Goal: Check status: Check status

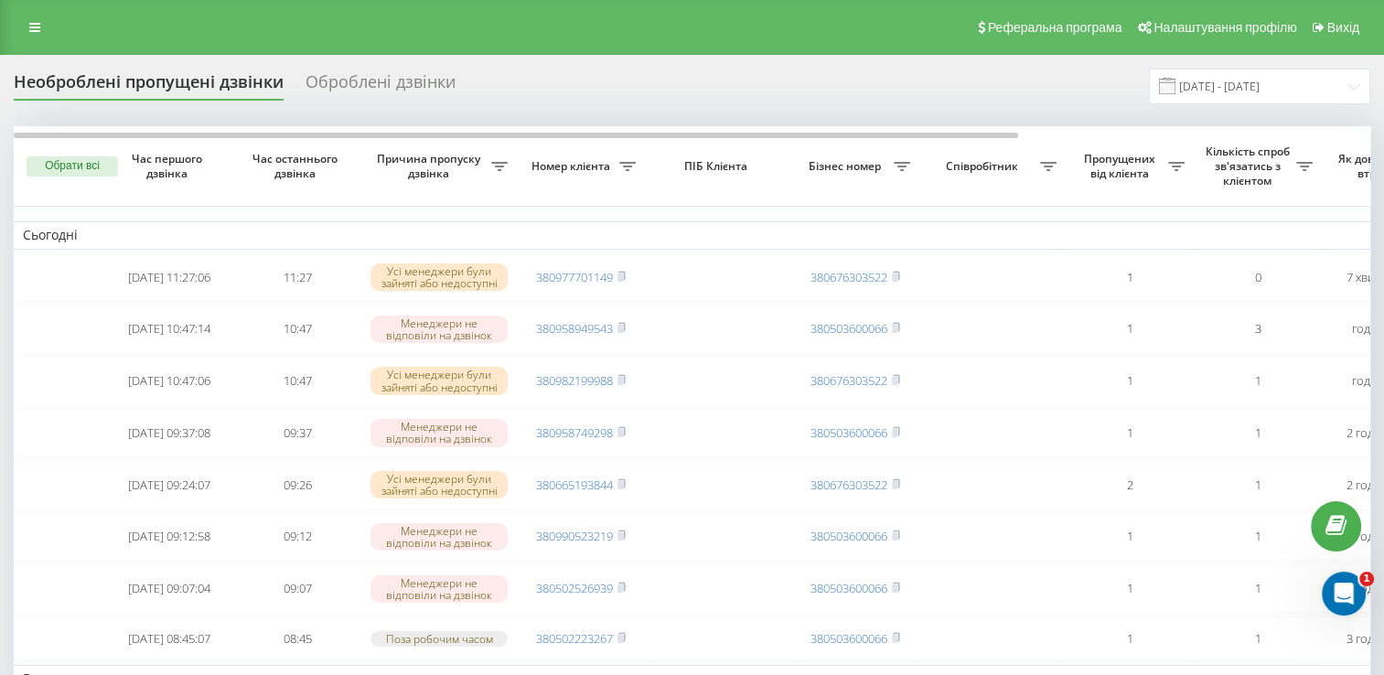
click at [410, 89] on div "Оброблені дзвінки" at bounding box center [381, 86] width 150 height 28
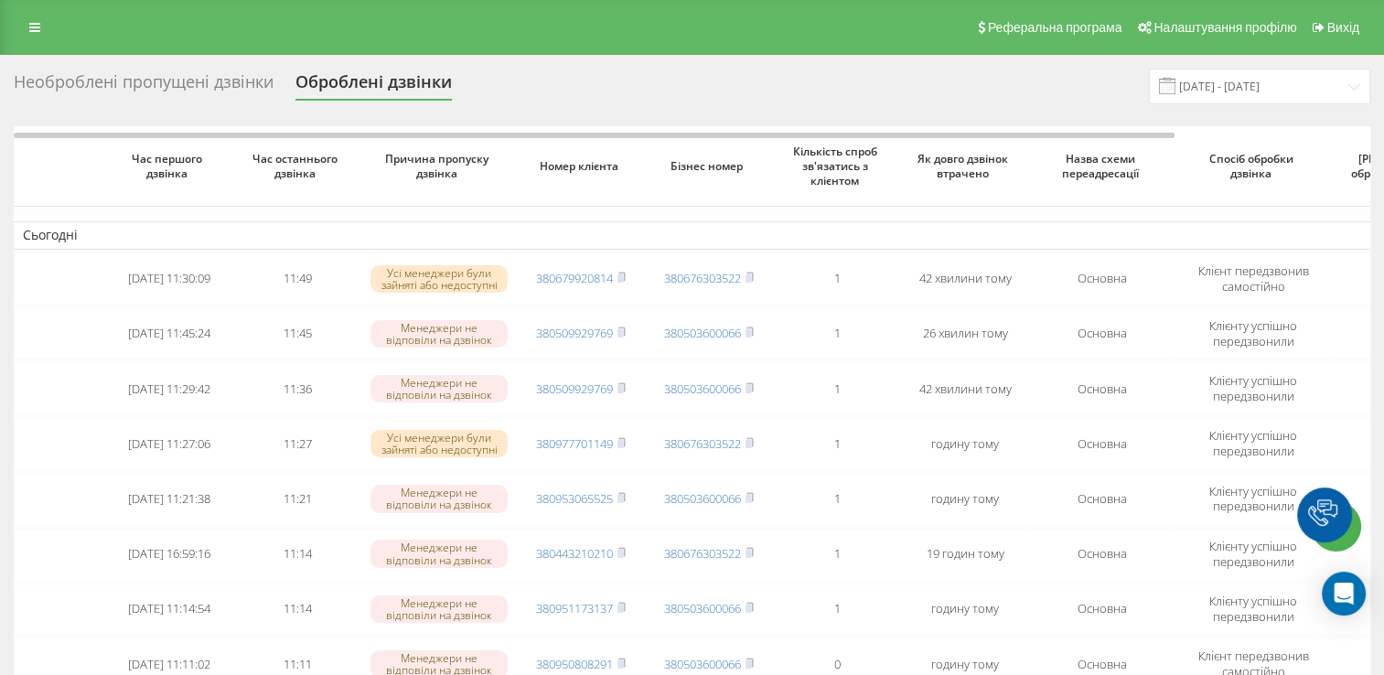
click at [168, 87] on div "Необроблені пропущені дзвінки" at bounding box center [144, 86] width 260 height 28
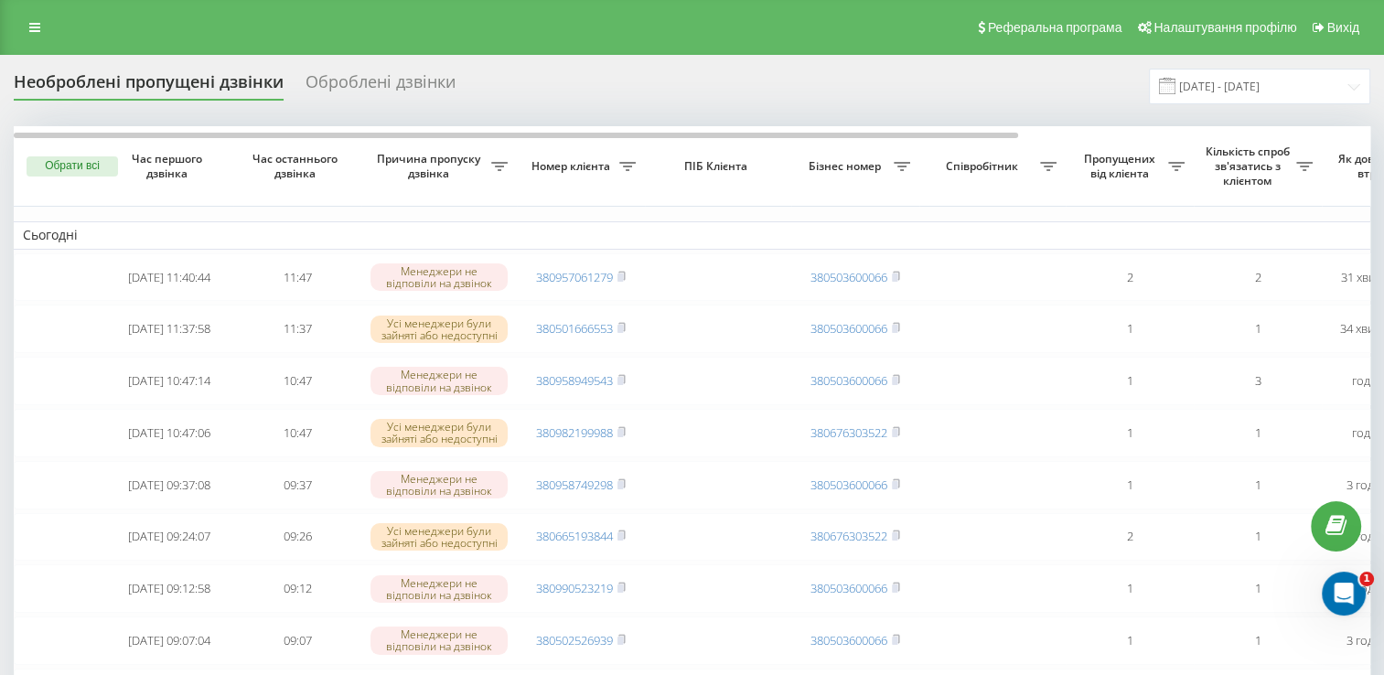
click at [405, 94] on div "Оброблені дзвінки" at bounding box center [381, 86] width 150 height 28
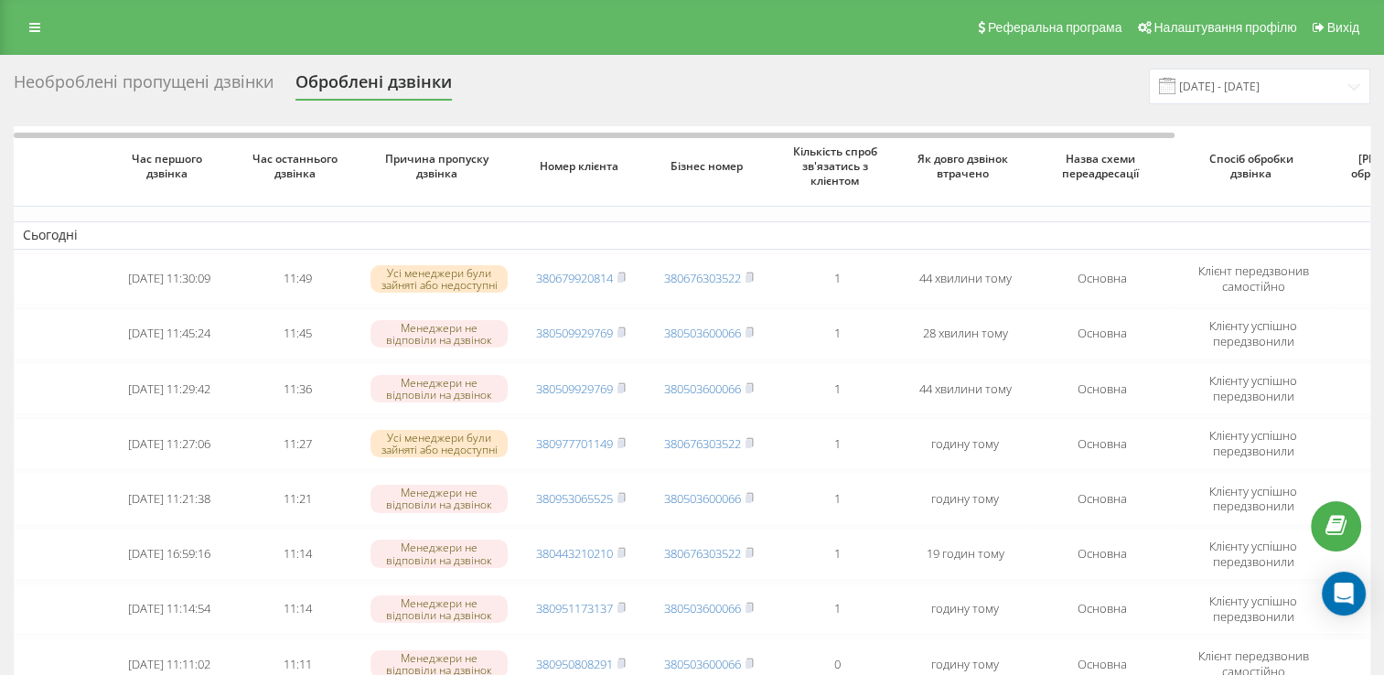
click at [240, 80] on div "Необроблені пропущені дзвінки" at bounding box center [144, 86] width 260 height 28
